Goal: Task Accomplishment & Management: Manage account settings

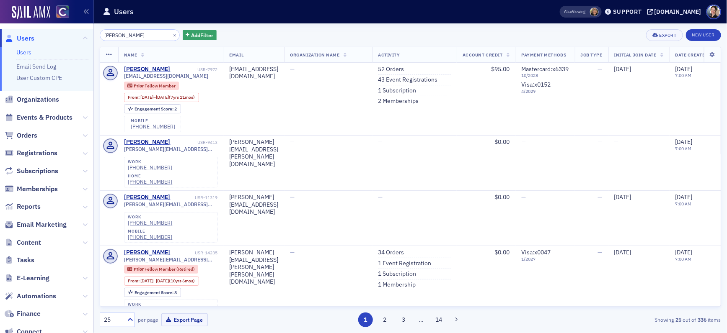
click at [28, 38] on span "Users" at bounding box center [26, 38] width 18 height 9
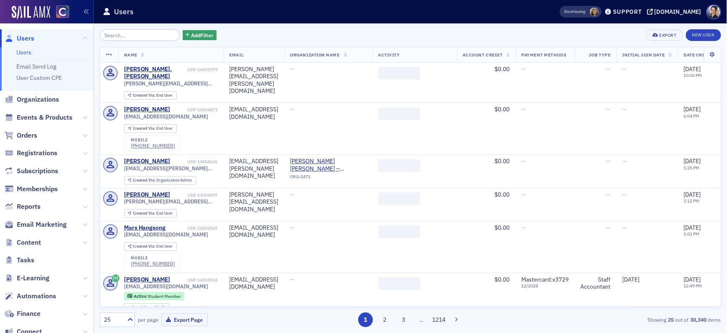
click at [146, 34] on input "search" at bounding box center [140, 35] width 80 height 12
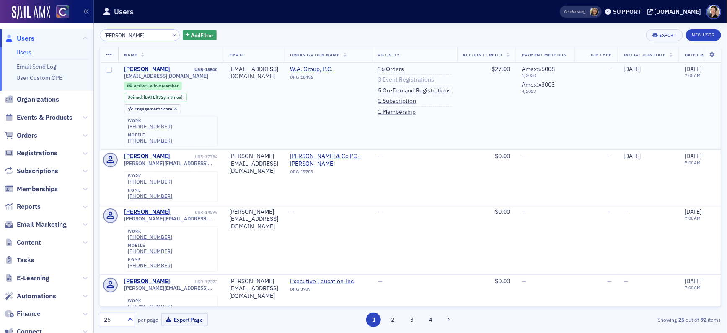
type input "[PERSON_NAME]"
click at [434, 80] on link "3 Event Registrations" at bounding box center [406, 80] width 56 height 8
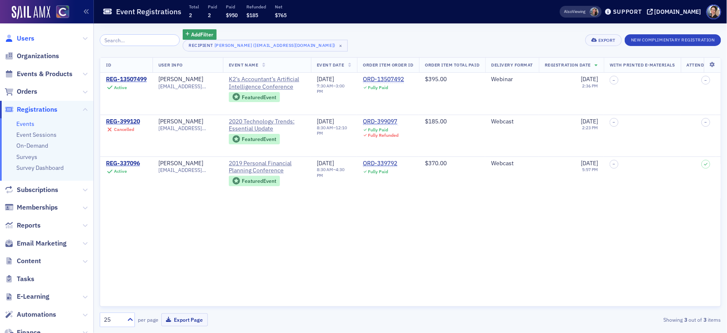
click at [28, 38] on span "Users" at bounding box center [26, 38] width 18 height 9
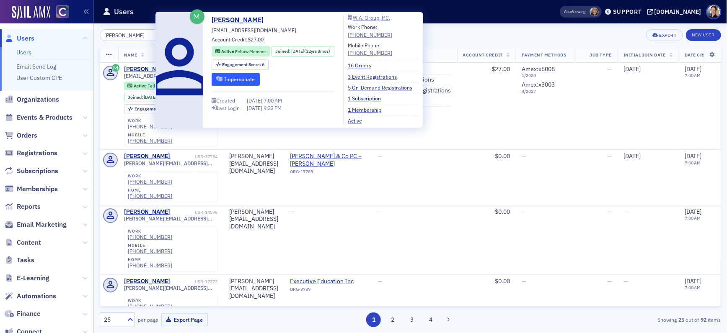
click at [240, 79] on button "Impersonate" at bounding box center [236, 79] width 48 height 13
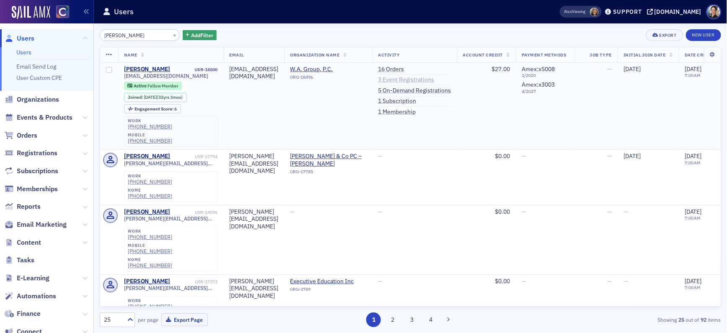
click at [434, 76] on link "3 Event Registrations" at bounding box center [406, 80] width 56 height 8
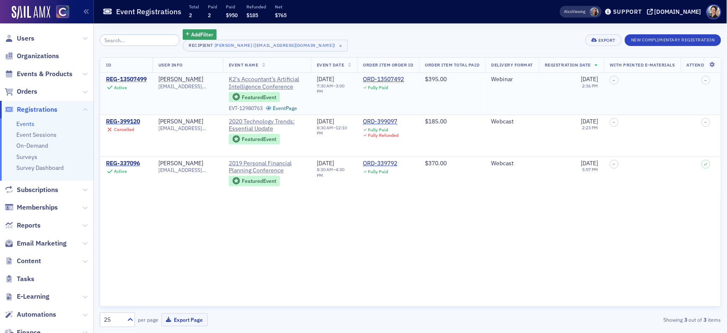
click at [129, 82] on div "REG-13507499" at bounding box center [126, 80] width 41 height 8
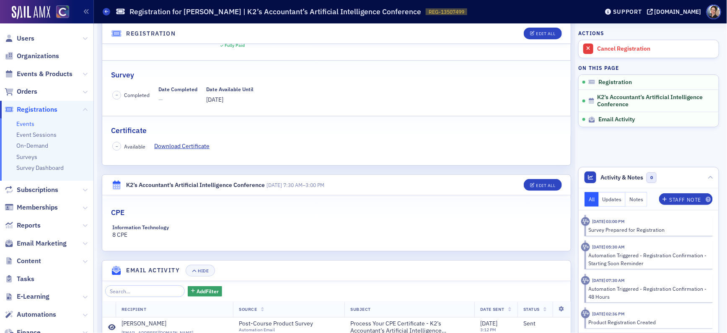
scroll to position [116, 0]
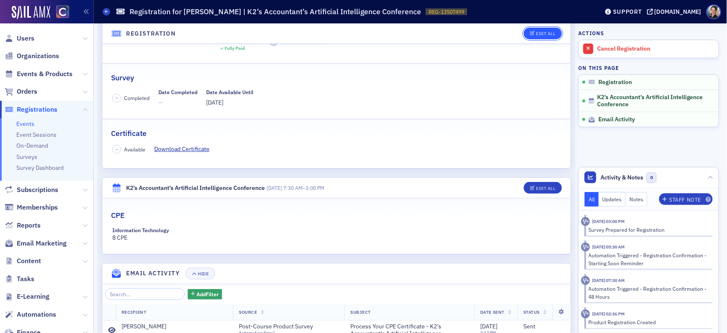
click at [543, 32] on div "Edit All" at bounding box center [545, 33] width 19 height 5
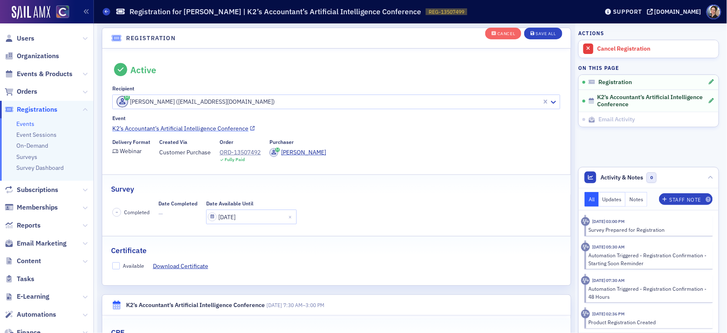
scroll to position [22, 0]
select select "2025"
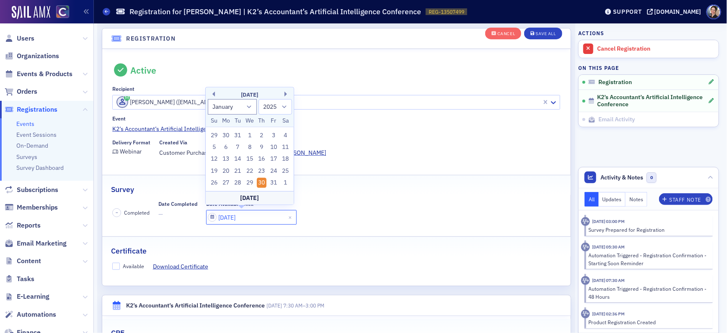
click at [239, 217] on input "[DATE]" at bounding box center [251, 217] width 90 height 15
click at [284, 97] on div "[DATE]" at bounding box center [250, 95] width 88 height 8
click at [286, 96] on button "Next Month" at bounding box center [286, 94] width 5 height 5
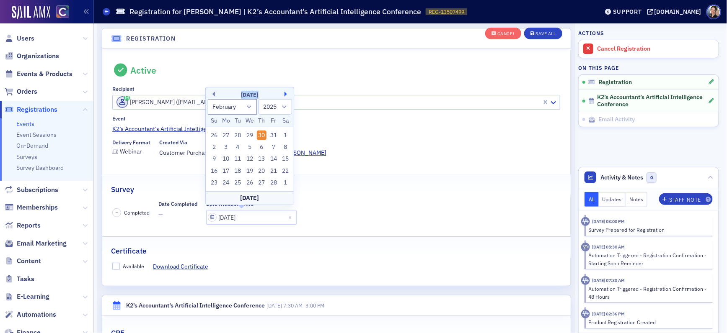
click at [286, 96] on button "Next Month" at bounding box center [286, 94] width 5 height 5
click at [286, 96] on select "1900 1901 1902 1903 1904 1905 1906 1907 1908 1909 1910 1911 1912 1913 1914 1915…" at bounding box center [275, 95] width 34 height 15
click at [284, 83] on button "Next Month" at bounding box center [286, 82] width 5 height 5
click at [288, 95] on button "Next Month" at bounding box center [286, 94] width 5 height 5
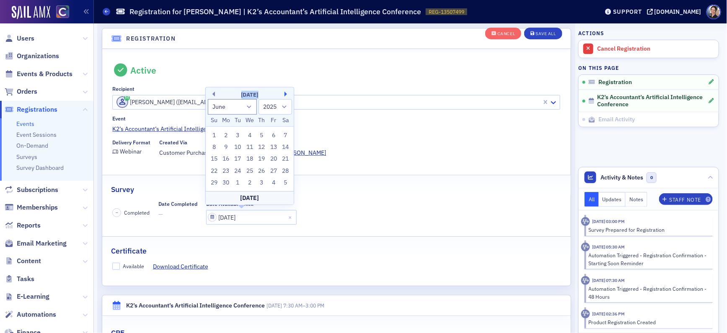
click at [288, 95] on button "Next Month" at bounding box center [286, 94] width 5 height 5
select select "7"
click at [284, 172] on div "30" at bounding box center [285, 171] width 10 height 10
type input "[DATE]"
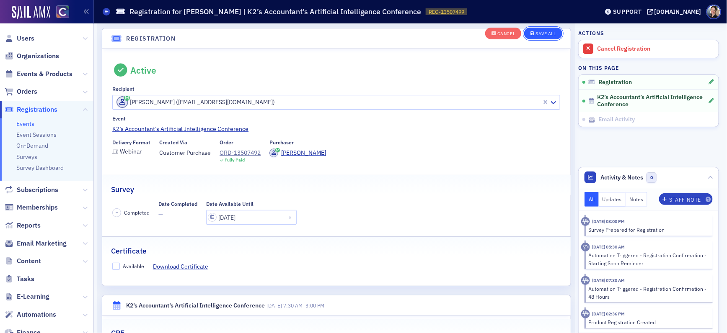
click at [541, 35] on div "Save All" at bounding box center [546, 34] width 20 height 5
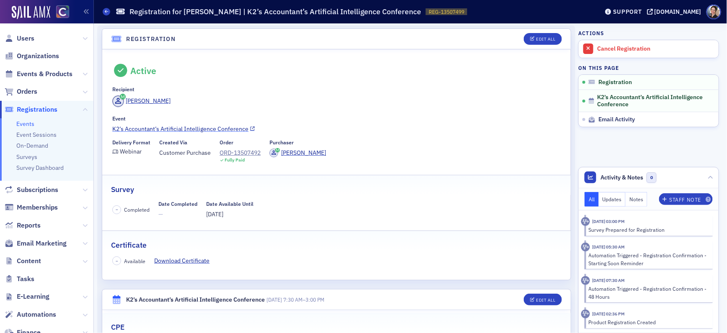
scroll to position [0, 0]
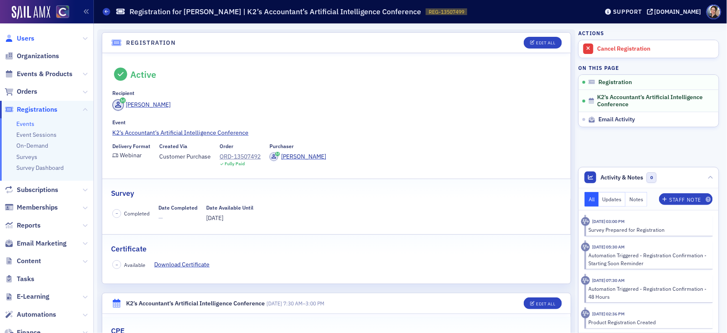
click at [26, 39] on span "Users" at bounding box center [26, 38] width 18 height 9
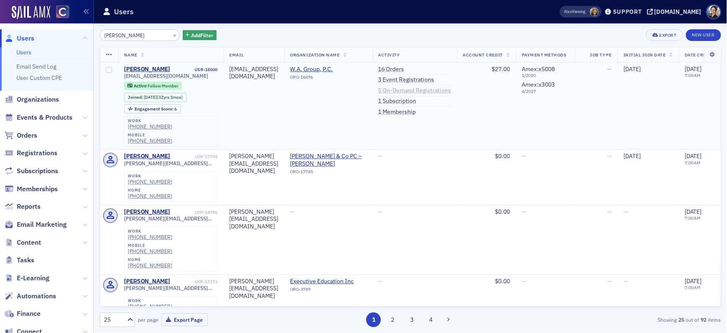
click at [451, 91] on link "5 On-Demand Registrations" at bounding box center [414, 91] width 73 height 8
click at [404, 71] on link "16 Orders" at bounding box center [391, 70] width 26 height 8
click at [434, 79] on link "3 Event Registrations" at bounding box center [406, 80] width 56 height 8
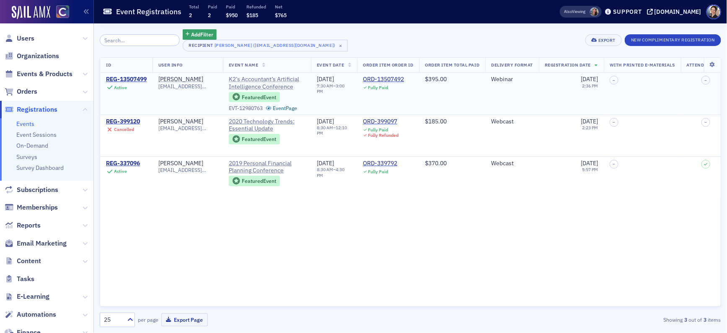
click at [275, 77] on span "K2’s Accountant’s Artificial Intelligence Conference" at bounding box center [267, 83] width 76 height 15
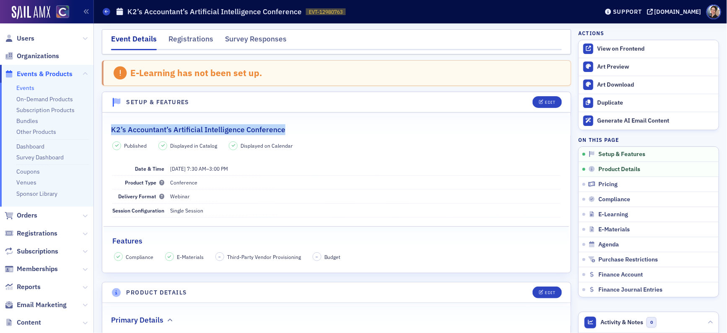
drag, startPoint x: 109, startPoint y: 131, endPoint x: 289, endPoint y: 128, distance: 179.3
click at [289, 128] on legend "K2’s Accountant’s Artificial Intelligence Conference" at bounding box center [336, 126] width 468 height 20
copy h2 "K2’s Accountant’s Artificial Intelligence Conference"
